Goal: Task Accomplishment & Management: Manage account settings

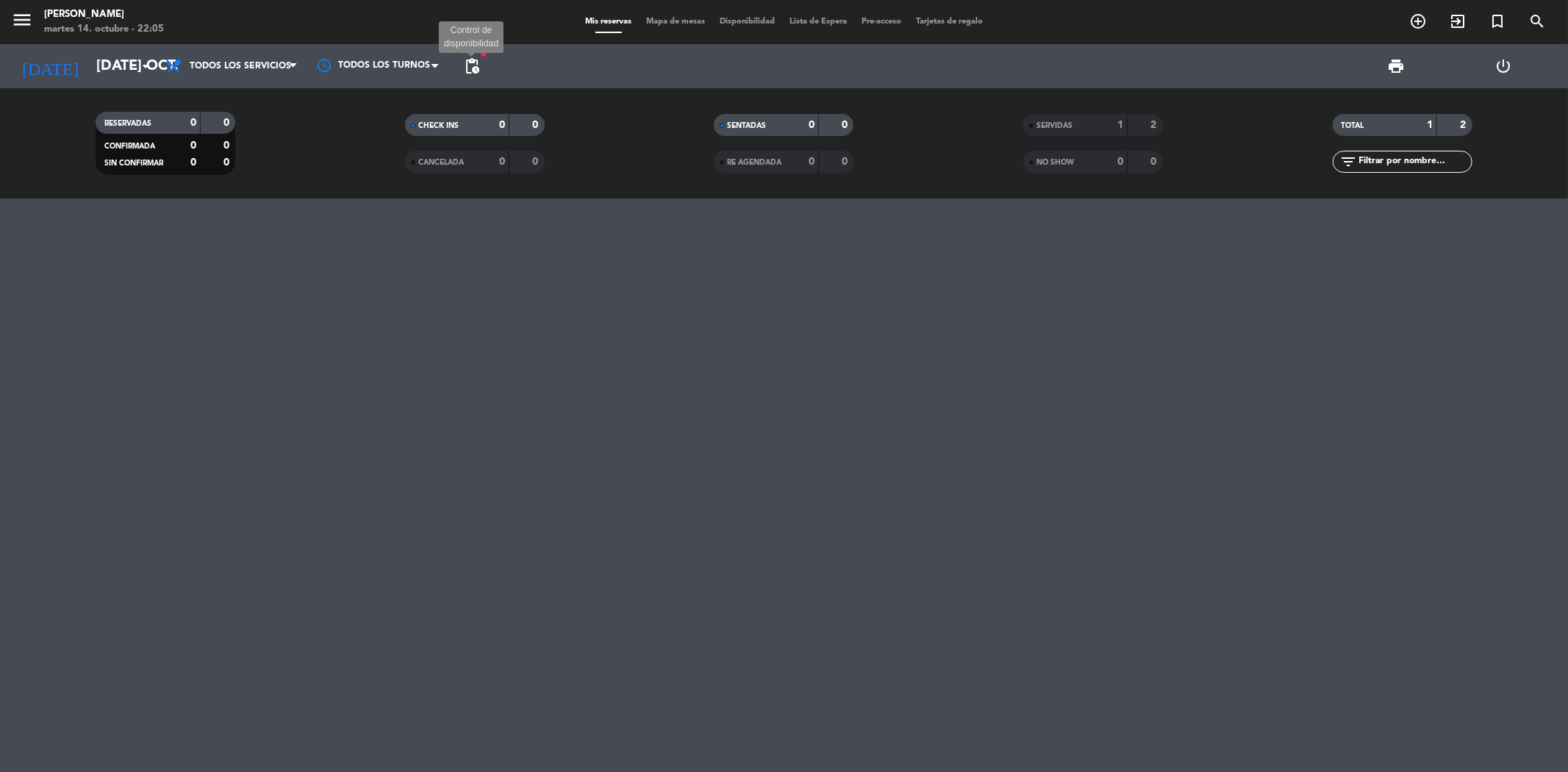
click at [468, 64] on span "pending_actions" at bounding box center [472, 66] width 18 height 18
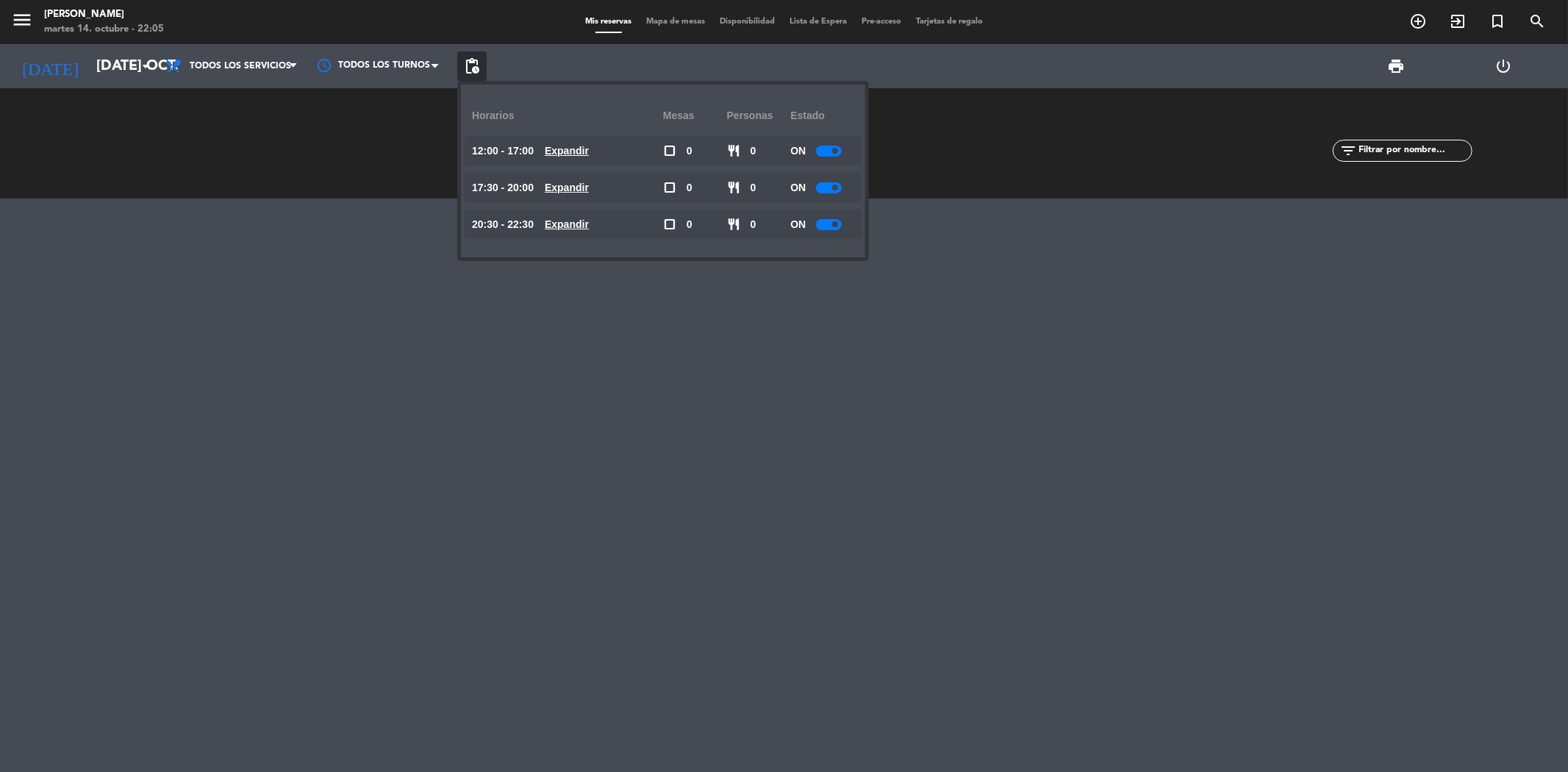
click at [569, 224] on u "Expandir" at bounding box center [567, 225] width 44 height 12
click at [835, 338] on div at bounding box center [834, 342] width 26 height 11
click at [559, 446] on div at bounding box center [784, 485] width 1568 height 574
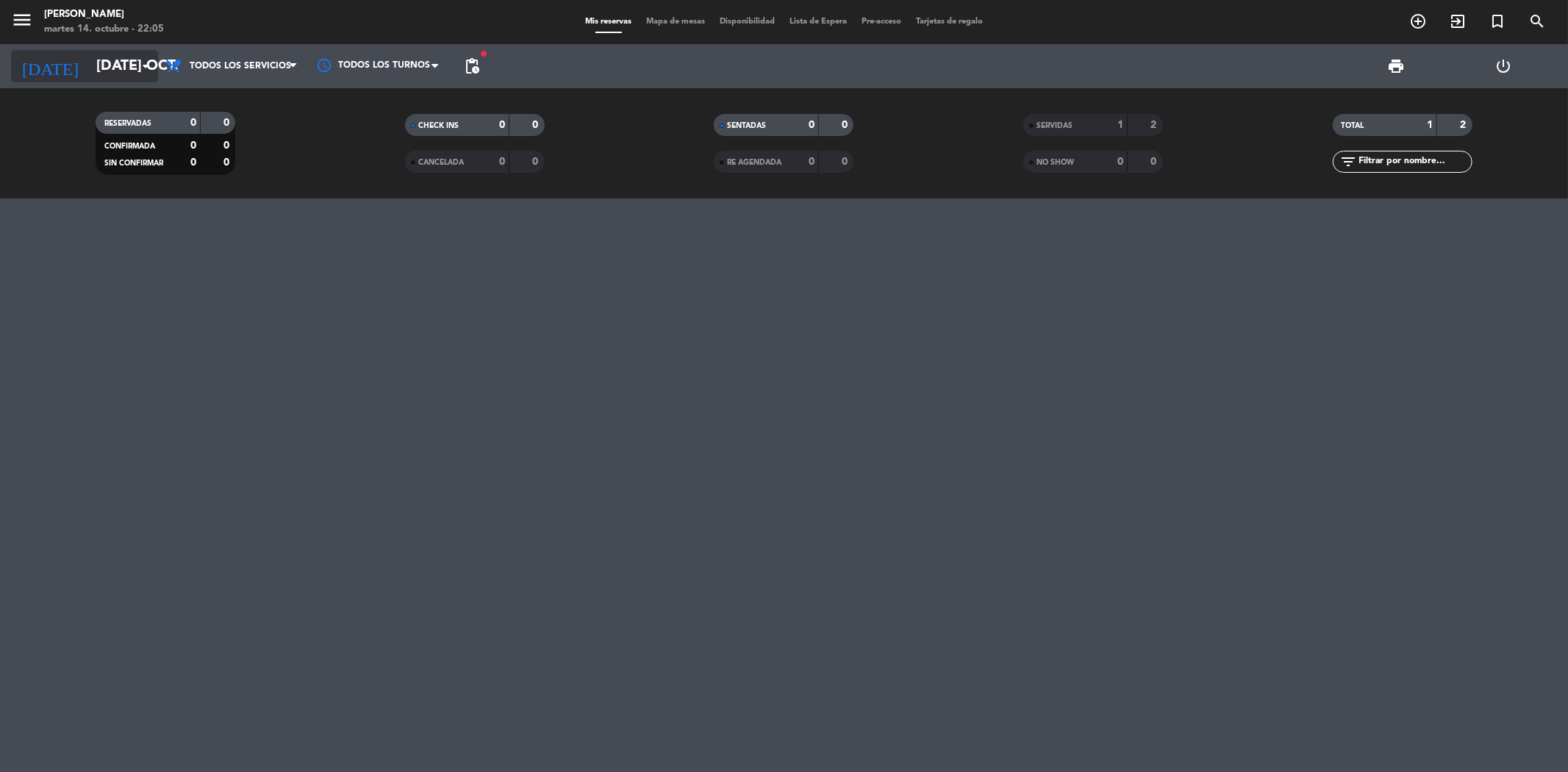
click at [138, 64] on icon "arrow_drop_down" at bounding box center [146, 66] width 18 height 18
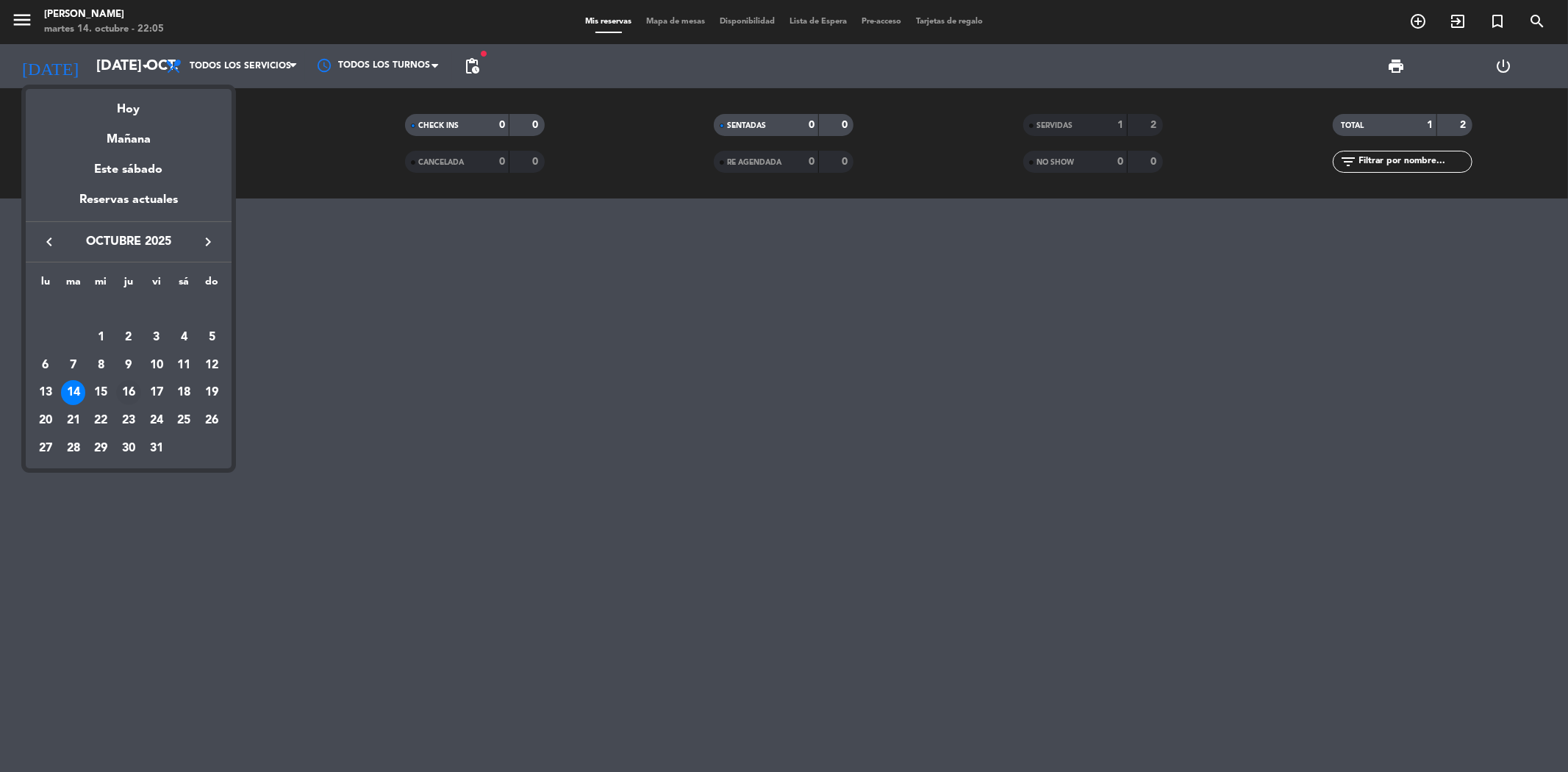
click at [131, 390] on div "16" at bounding box center [128, 392] width 25 height 25
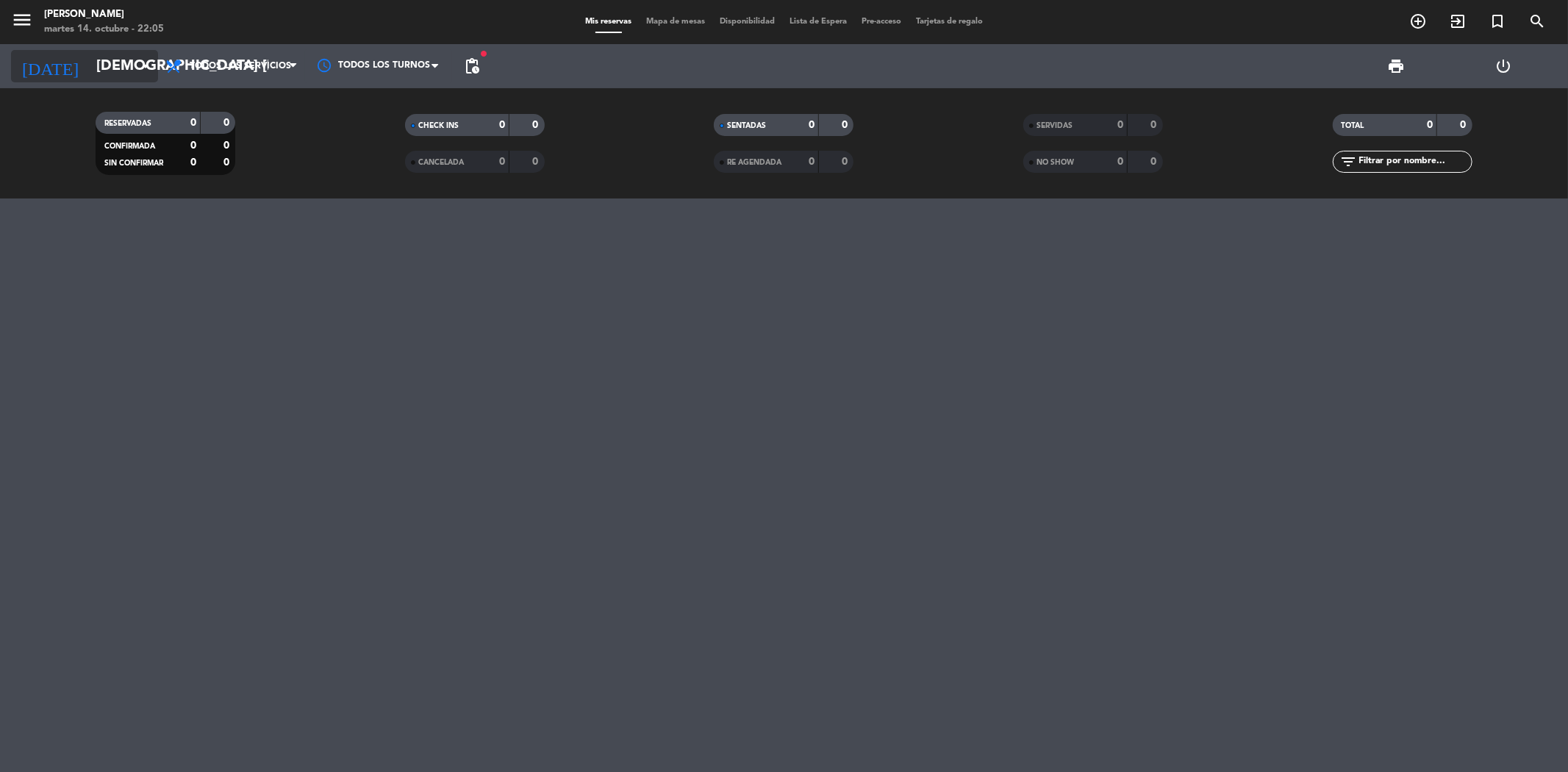
click at [134, 68] on input "[DEMOGRAPHIC_DATA] [DATE]" at bounding box center [182, 66] width 187 height 33
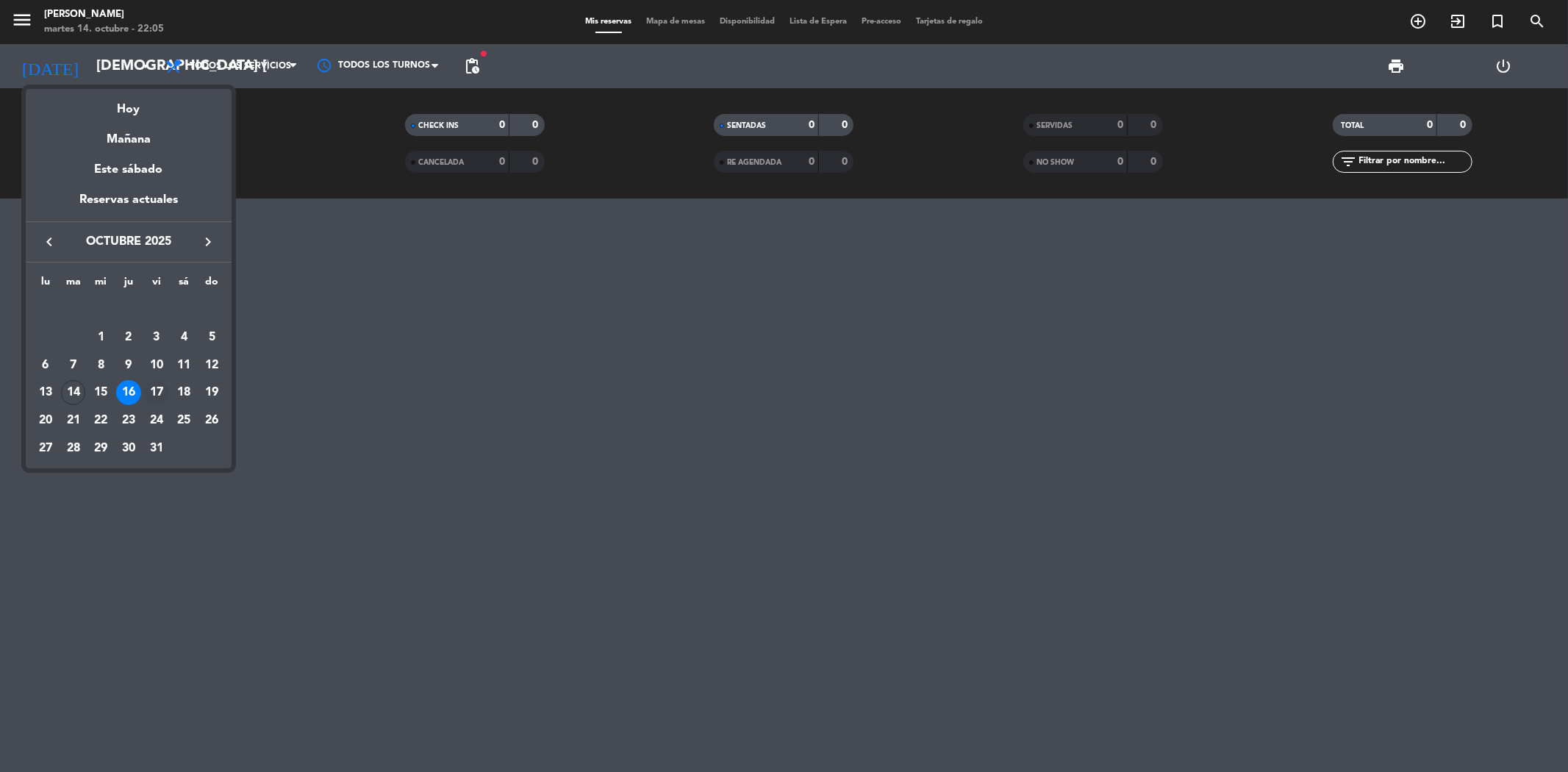
click at [156, 388] on div "17" at bounding box center [156, 392] width 25 height 25
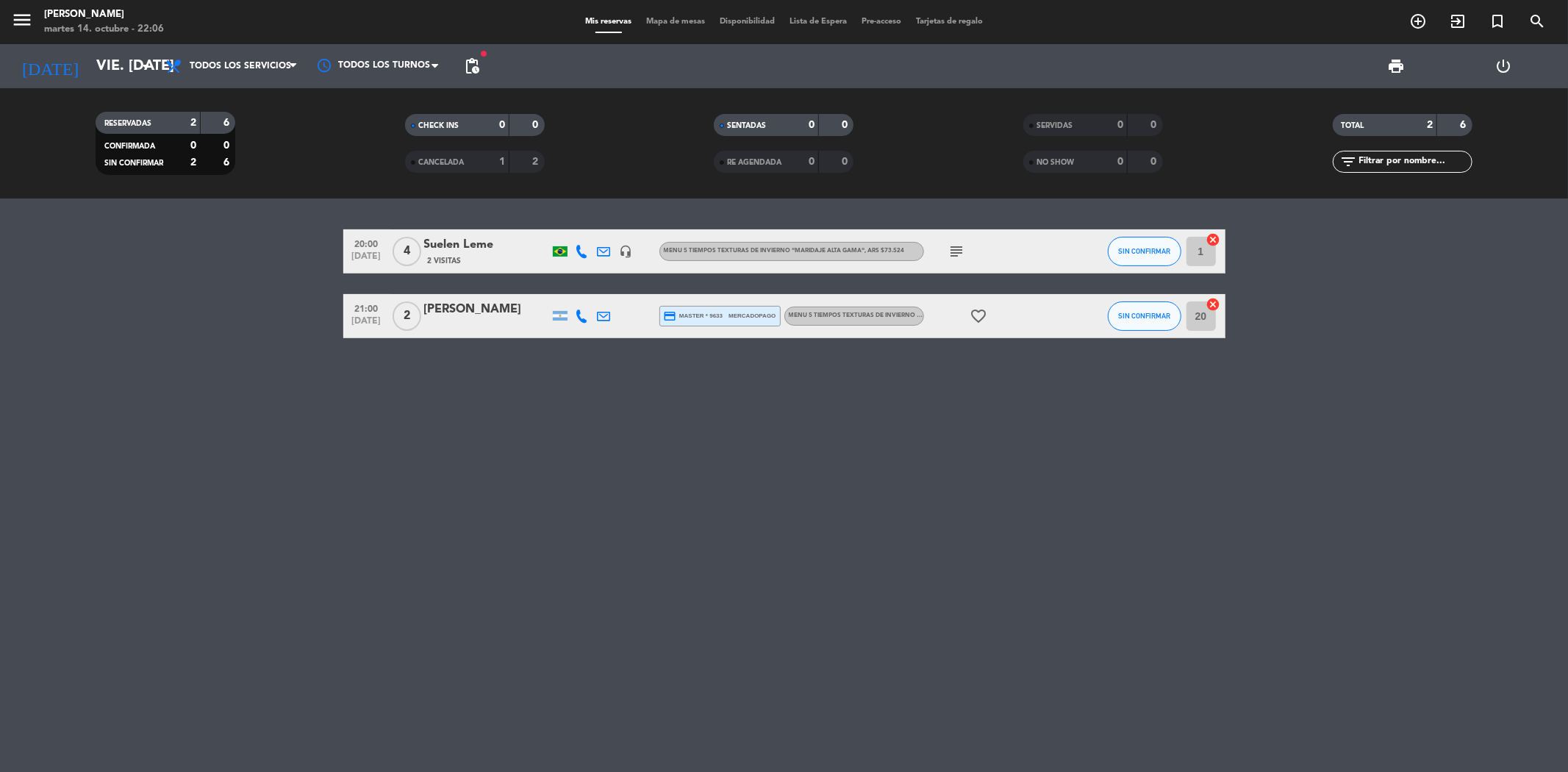
click at [954, 247] on icon "subject" at bounding box center [958, 251] width 18 height 18
click at [896, 429] on div "20:00 [DATE] 4 [PERSON_NAME] 2 Visitas headset_mic MENU 5 TIEMPOS TEXTURAS DE I…" at bounding box center [784, 485] width 1568 height 574
click at [146, 62] on icon "arrow_drop_down" at bounding box center [146, 66] width 18 height 18
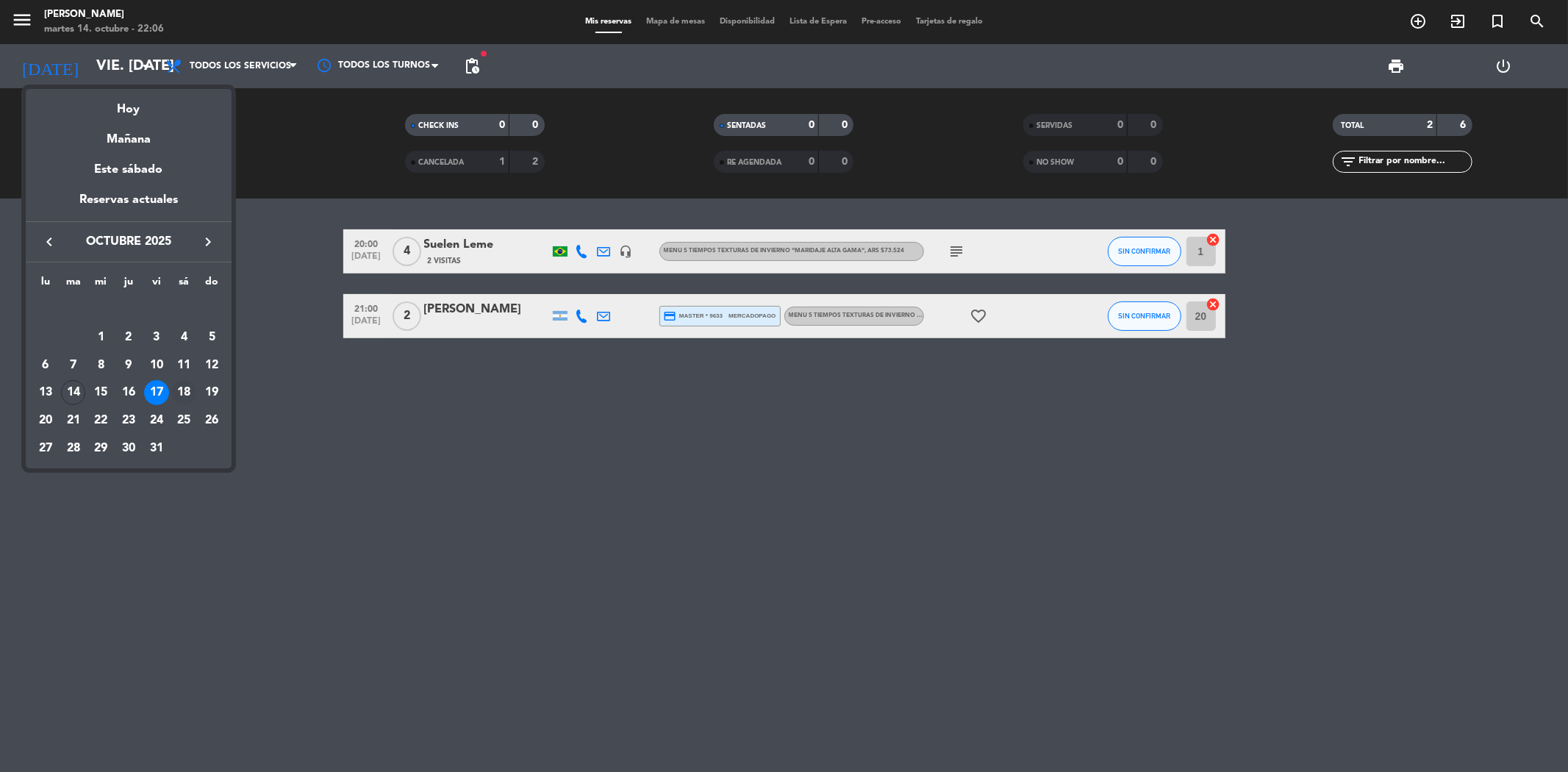
click at [184, 392] on div "18" at bounding box center [183, 392] width 25 height 25
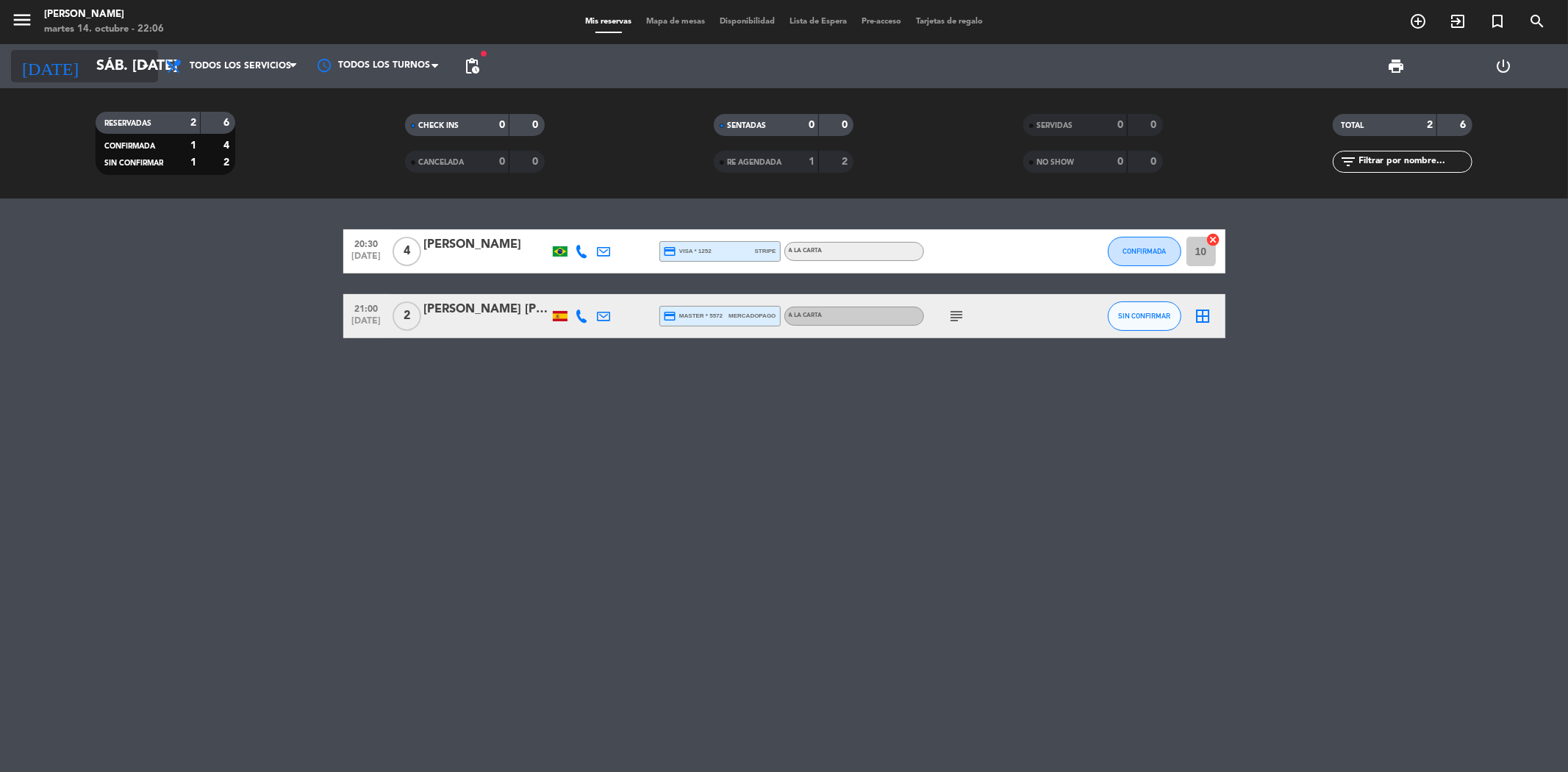
click at [149, 68] on icon "arrow_drop_down" at bounding box center [146, 66] width 18 height 18
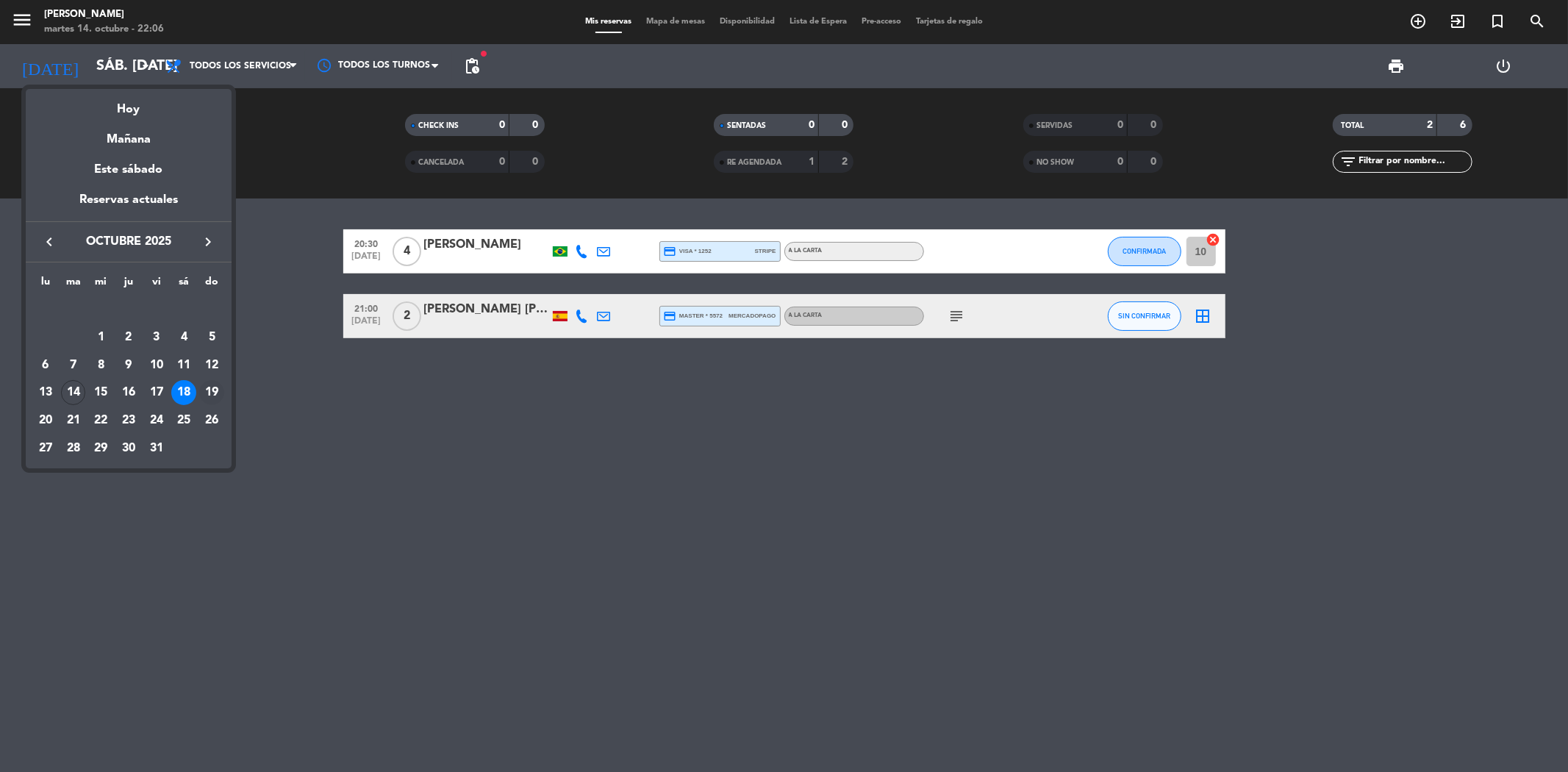
click at [212, 392] on div "19" at bounding box center [211, 392] width 25 height 25
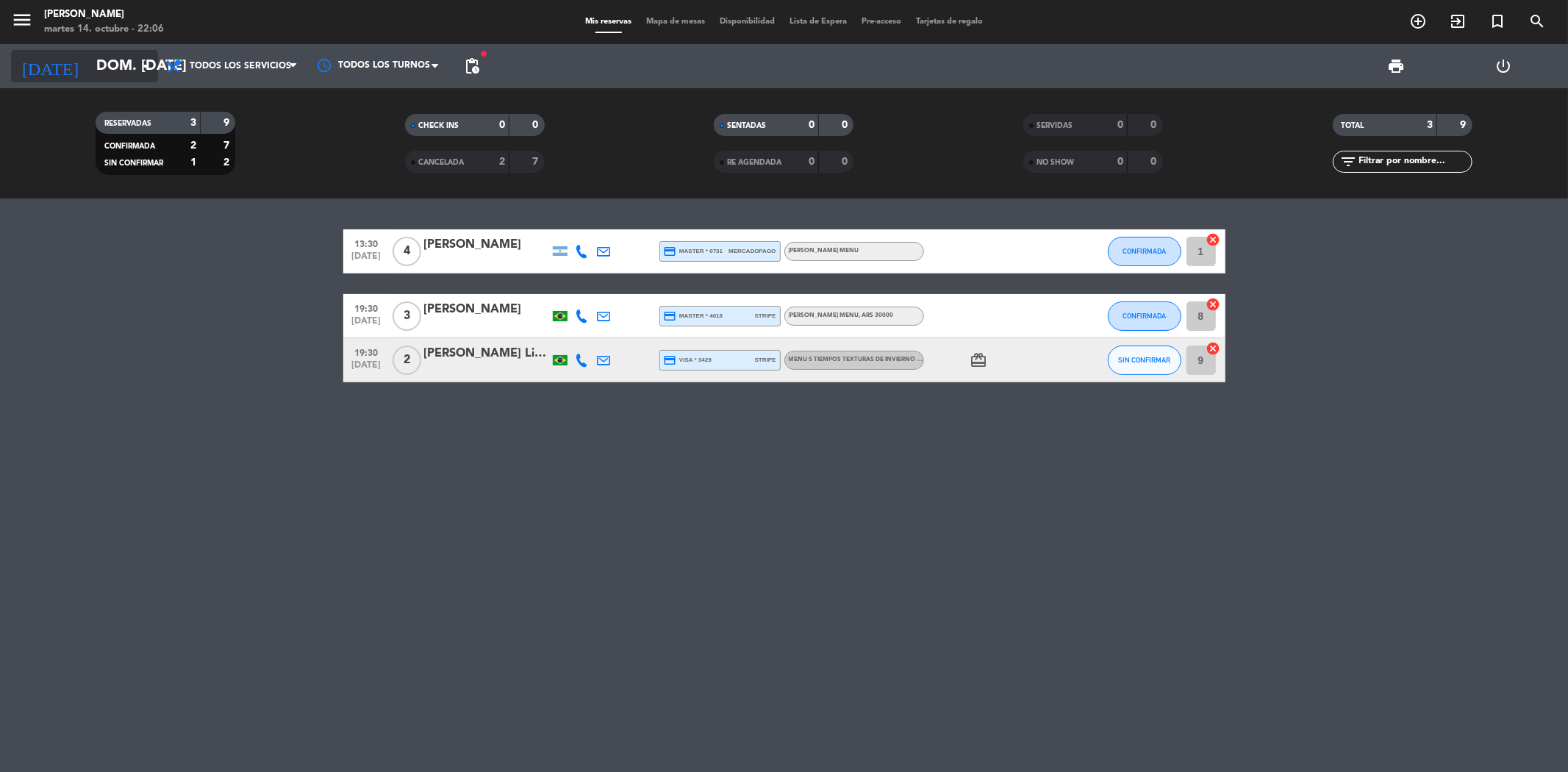
click at [152, 59] on icon "arrow_drop_down" at bounding box center [146, 66] width 18 height 18
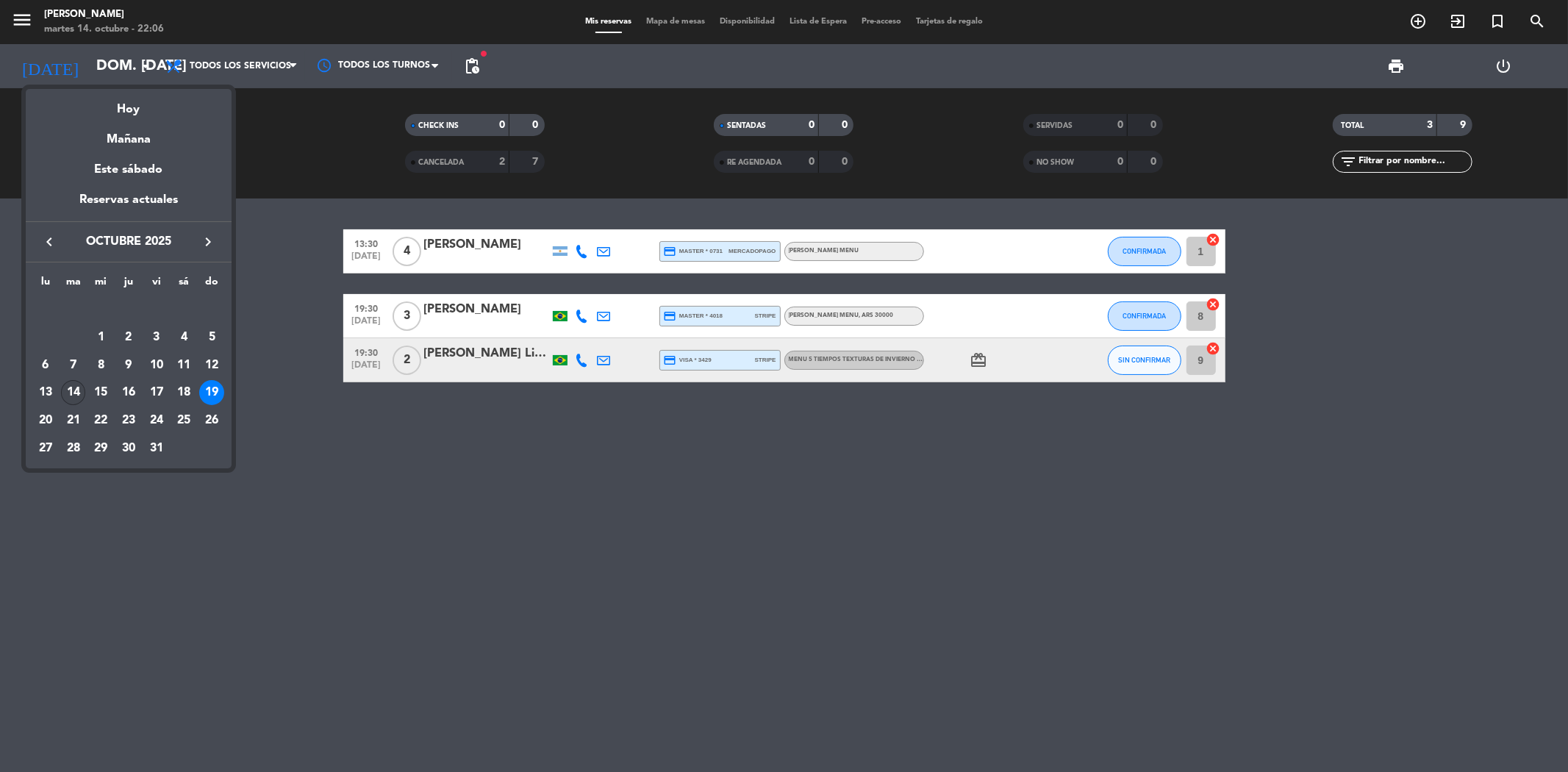
click at [77, 387] on div "14" at bounding box center [73, 392] width 25 height 25
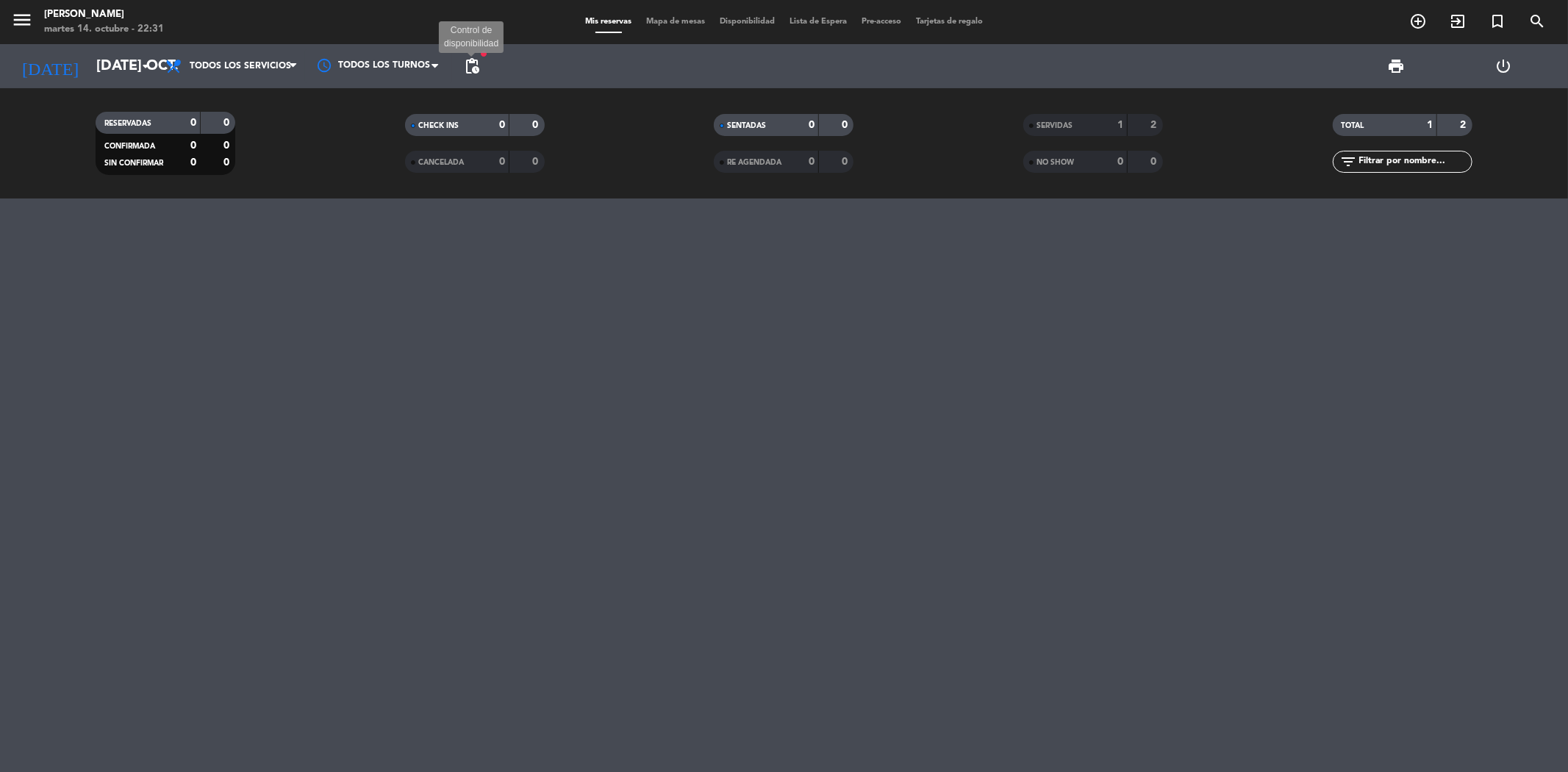
click at [475, 65] on span "pending_actions" at bounding box center [472, 66] width 18 height 18
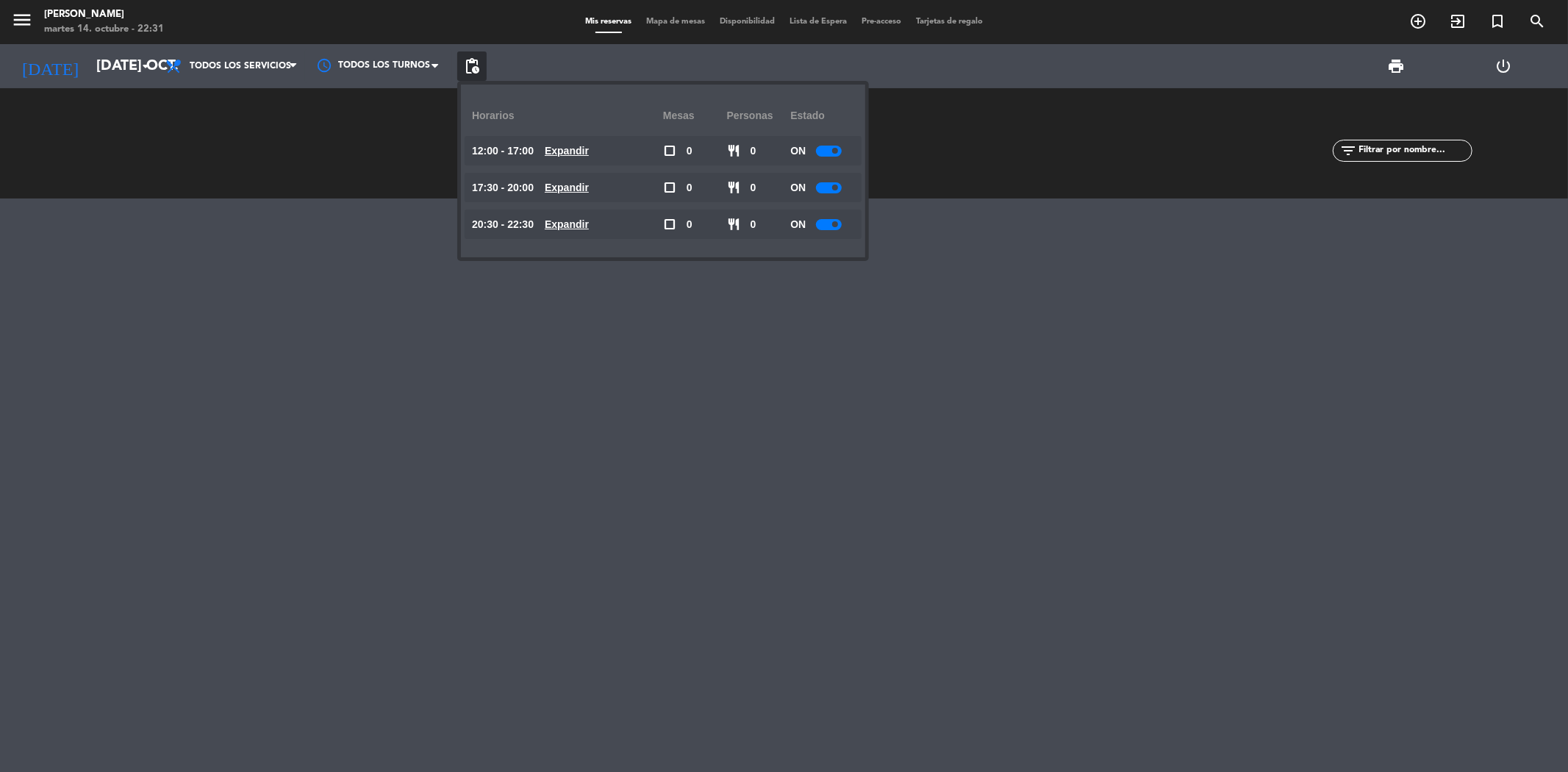
click at [579, 221] on u "Expandir" at bounding box center [567, 225] width 44 height 12
click at [833, 368] on div at bounding box center [834, 372] width 26 height 11
click at [591, 471] on div at bounding box center [784, 485] width 1568 height 574
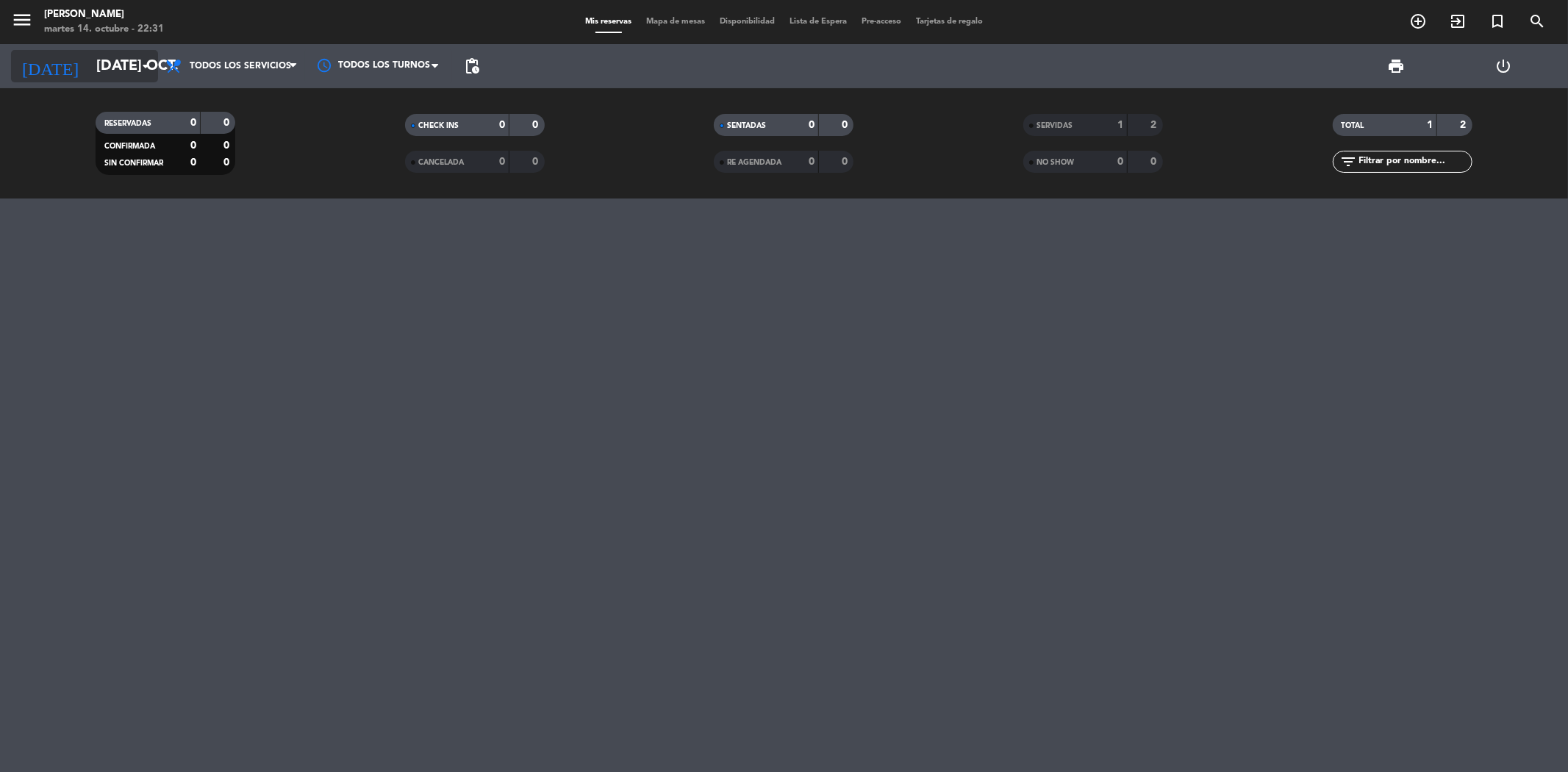
click at [144, 59] on icon "arrow_drop_down" at bounding box center [146, 66] width 18 height 18
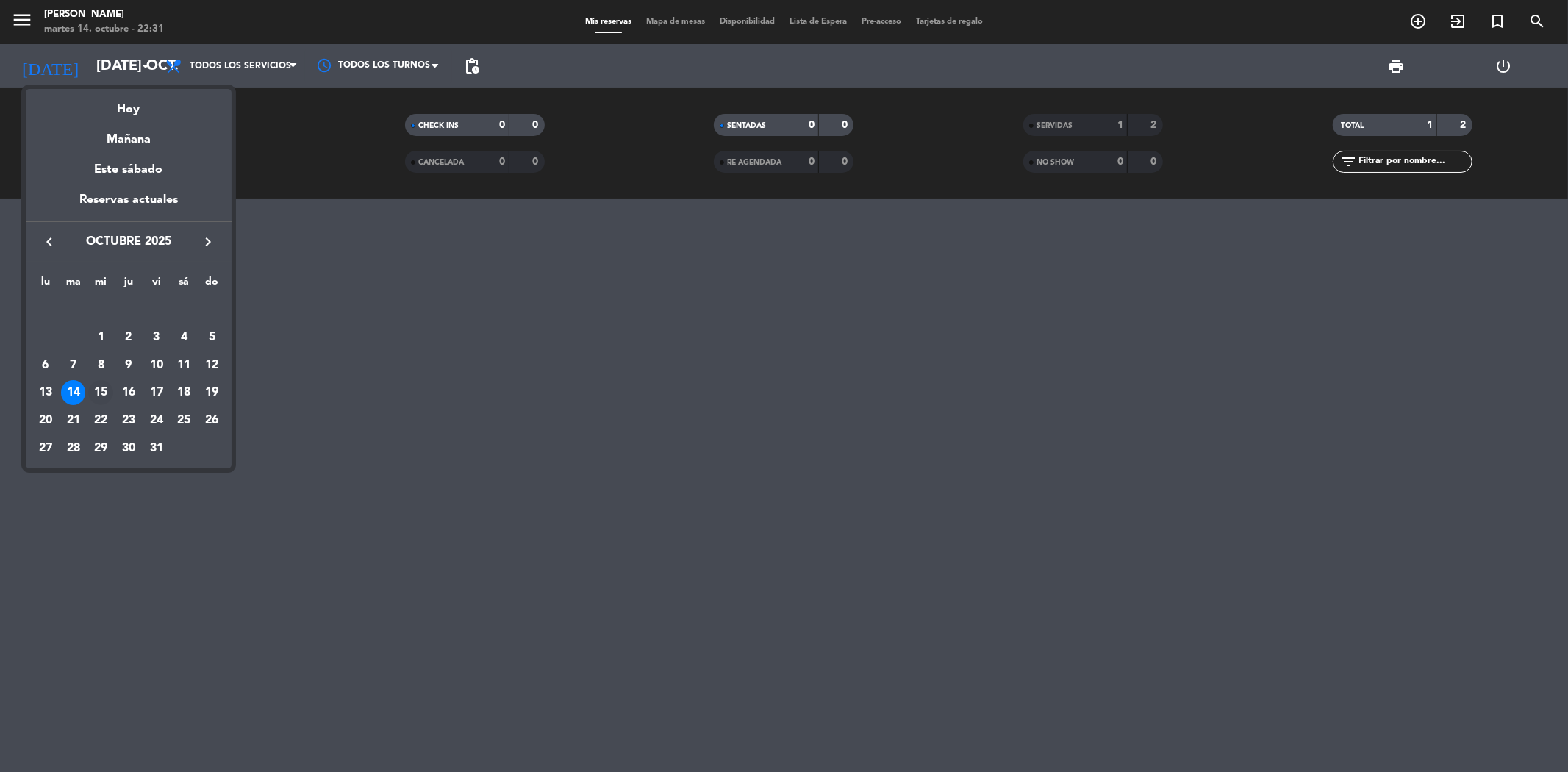
click at [102, 386] on div "15" at bounding box center [101, 392] width 25 height 25
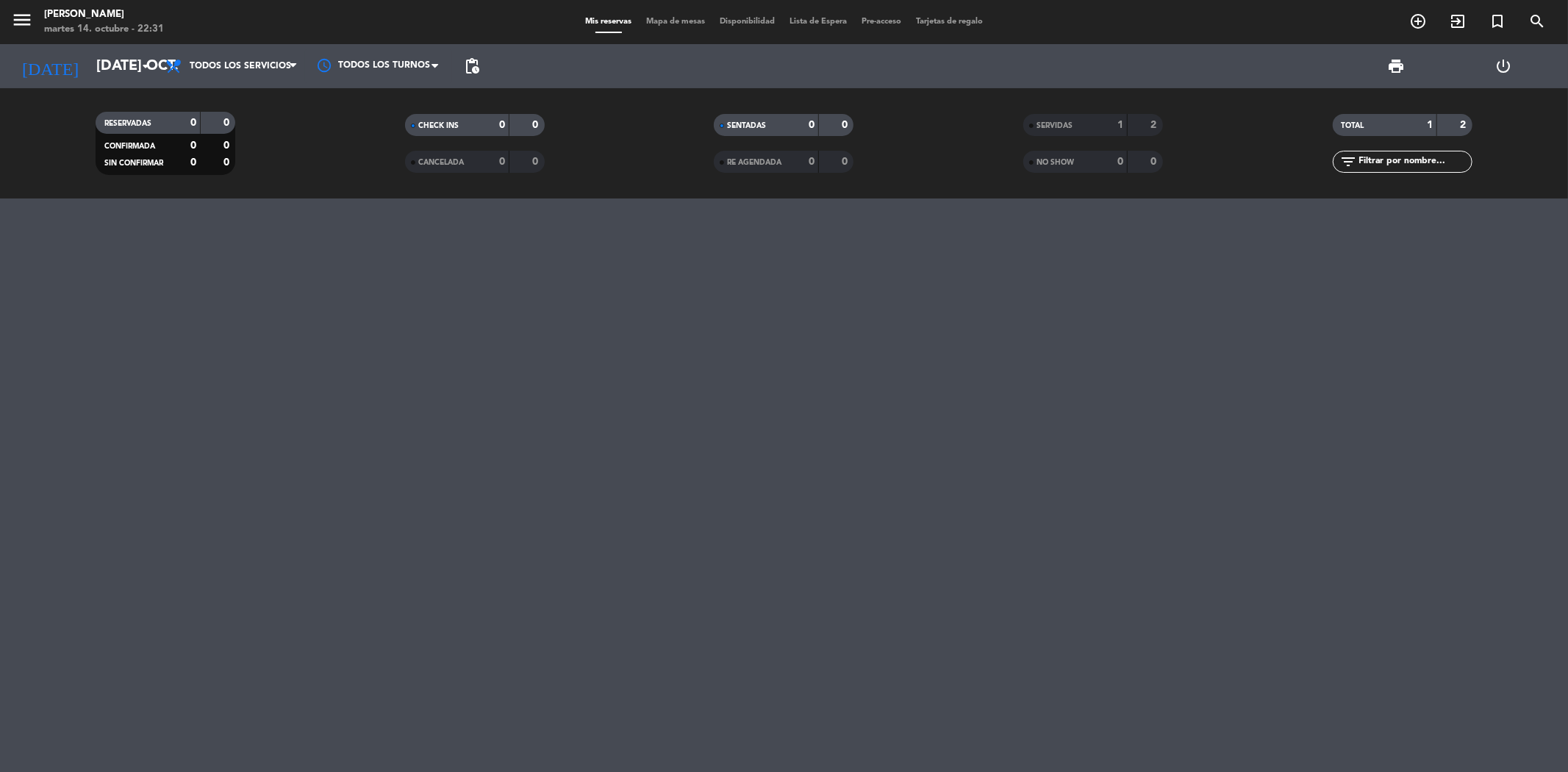
type input "mié. [DATE]"
